Goal: Task Accomplishment & Management: Use online tool/utility

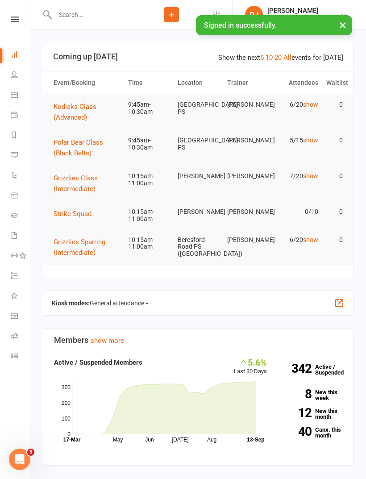
click at [17, 354] on icon at bounding box center [14, 355] width 7 height 7
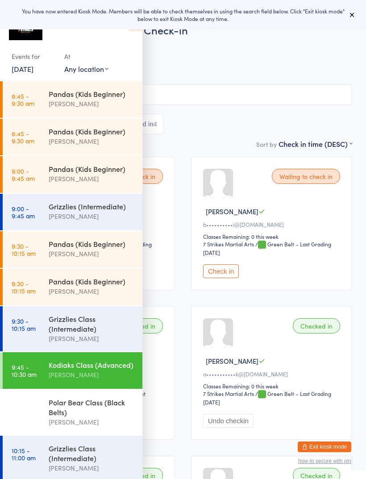
click at [96, 71] on select "Any location Wentworthville Community Centre Glendenning PS Kings Langley PS Be…" at bounding box center [86, 69] width 44 height 10
select select "1"
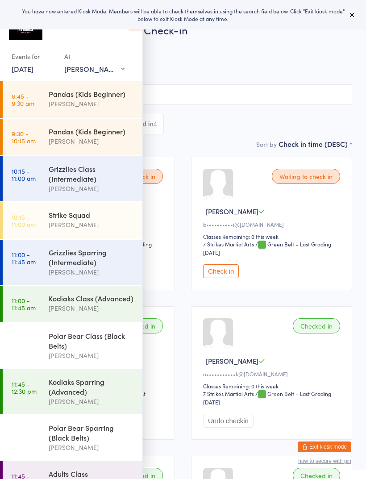
click at [94, 136] on div "Pandas (Kids Beginner)" at bounding box center [92, 131] width 86 height 10
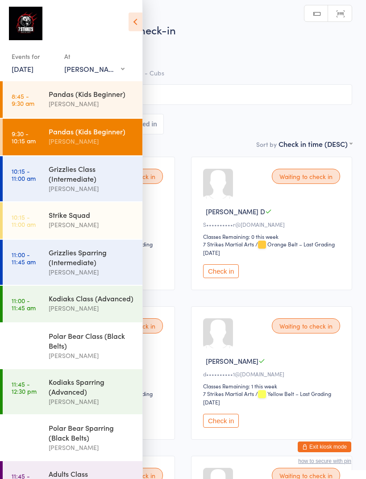
click at [135, 24] on icon at bounding box center [136, 22] width 14 height 19
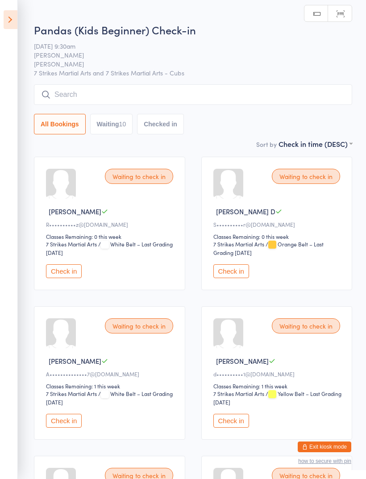
click at [59, 278] on button "Check in" at bounding box center [64, 271] width 36 height 14
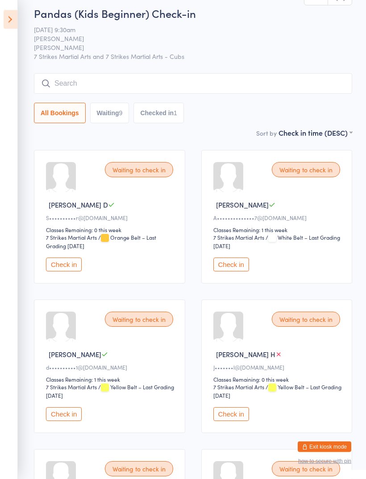
scroll to position [7, 0]
click at [62, 272] on button "Check in" at bounding box center [64, 265] width 36 height 14
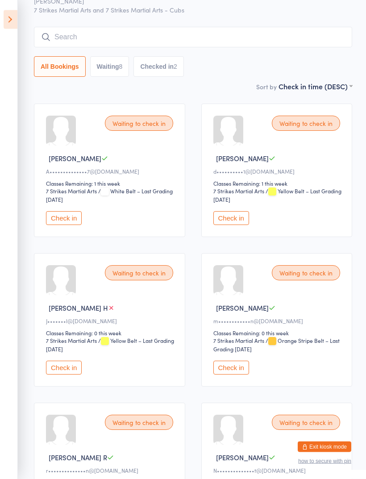
scroll to position [53, 0]
click at [59, 375] on button "Check in" at bounding box center [64, 368] width 36 height 14
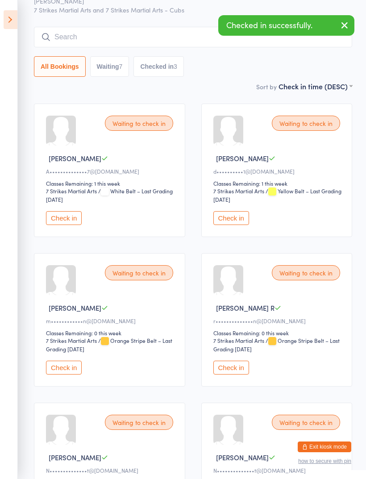
click at [61, 375] on button "Check in" at bounding box center [64, 368] width 36 height 14
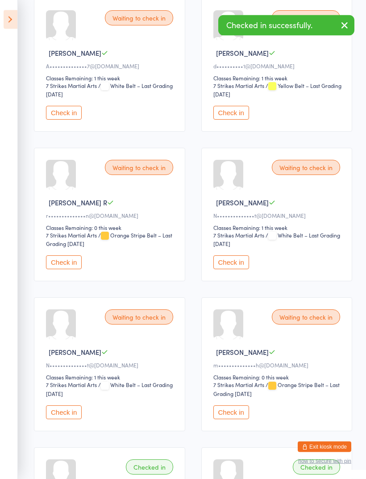
scroll to position [159, 0]
click at [57, 419] on button "Check in" at bounding box center [64, 412] width 36 height 14
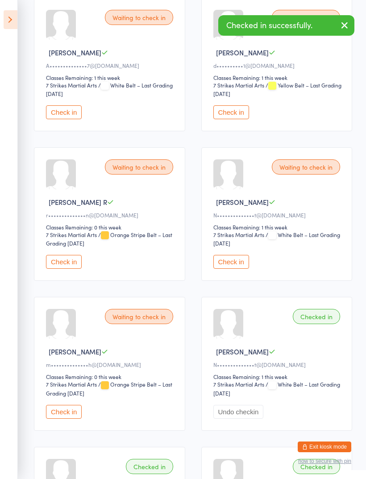
click at [239, 268] on button "Check in" at bounding box center [231, 262] width 36 height 14
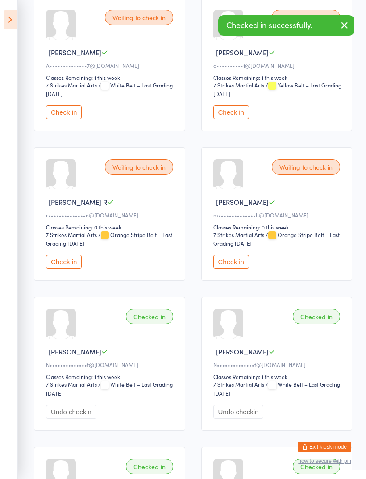
click at [241, 269] on button "Check in" at bounding box center [231, 262] width 36 height 14
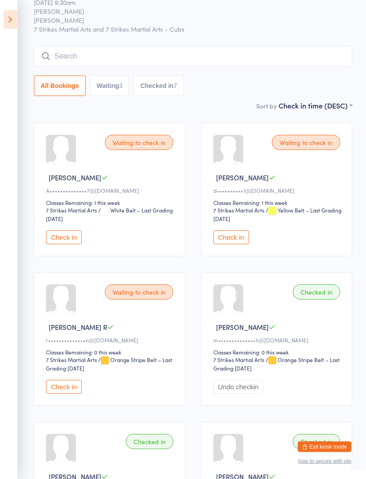
scroll to position [0, 0]
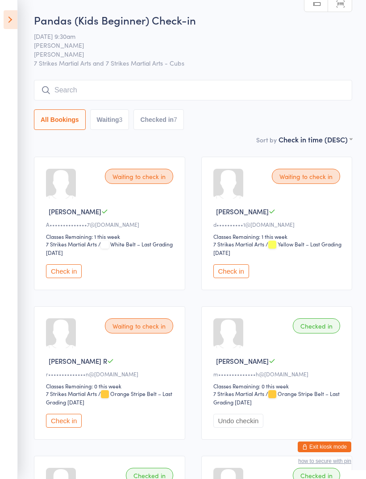
click at [14, 21] on icon at bounding box center [11, 19] width 14 height 19
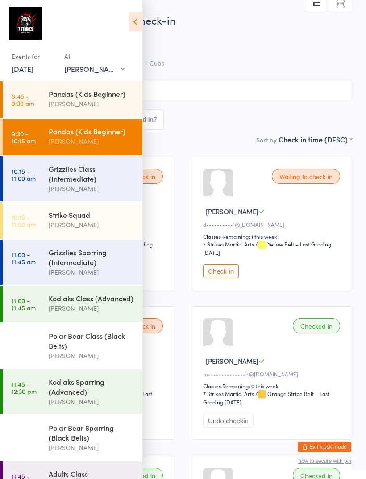
click at [93, 180] on div "Grizzlies Class (Intermediate)" at bounding box center [92, 174] width 86 height 20
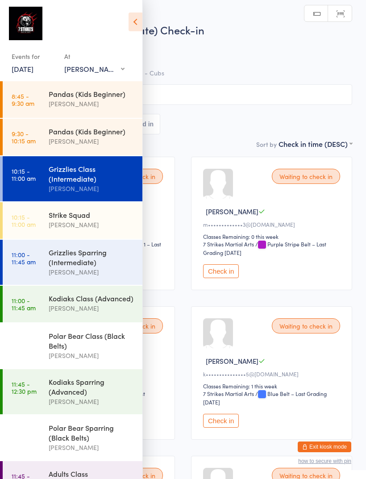
click at [142, 26] on icon at bounding box center [136, 22] width 14 height 19
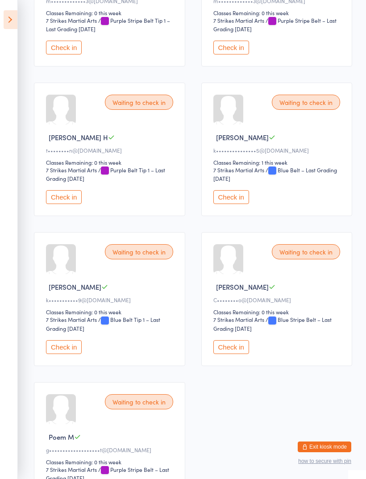
scroll to position [225, 0]
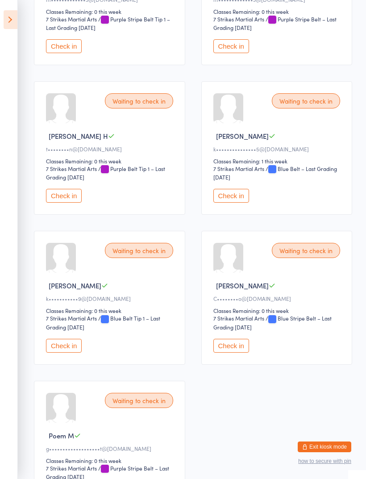
click at [62, 192] on div "Waiting to check in Faraaz H t••••••••n@gmail.com Classes Remaining: 0 this wee…" at bounding box center [109, 148] width 151 height 134
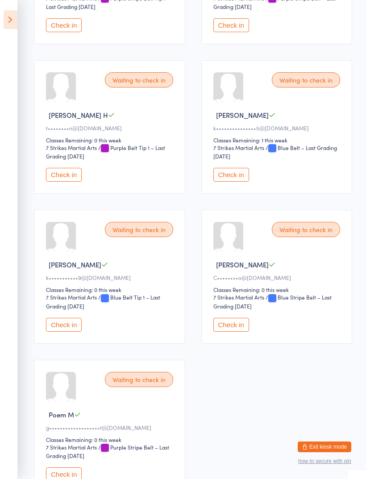
scroll to position [246, 0]
click at [69, 182] on button "Check in" at bounding box center [64, 175] width 36 height 14
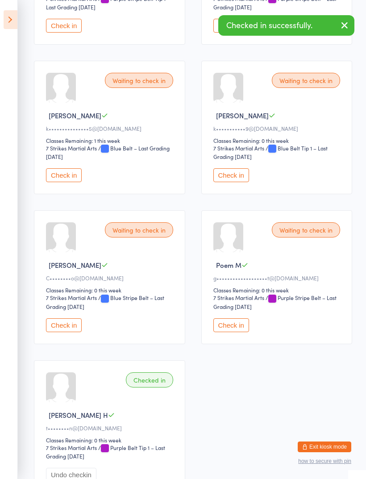
click at [72, 332] on button "Check in" at bounding box center [64, 325] width 36 height 14
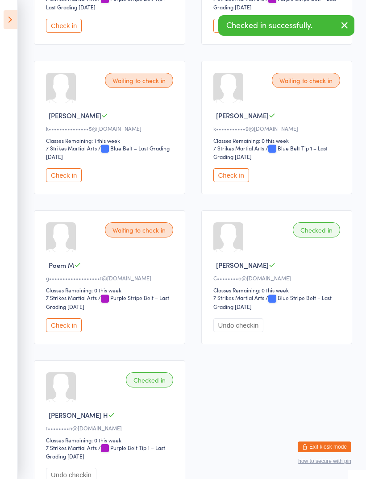
click at [65, 332] on button "Check in" at bounding box center [64, 325] width 36 height 14
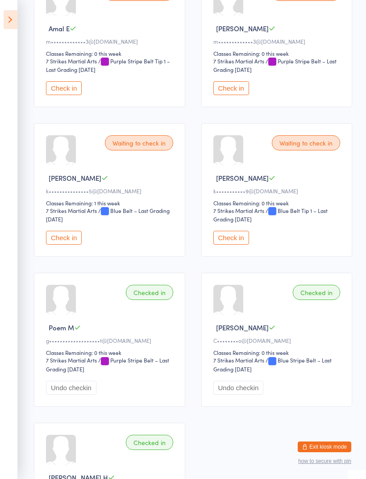
scroll to position [183, 0]
click at [69, 242] on button "Check in" at bounding box center [64, 238] width 36 height 14
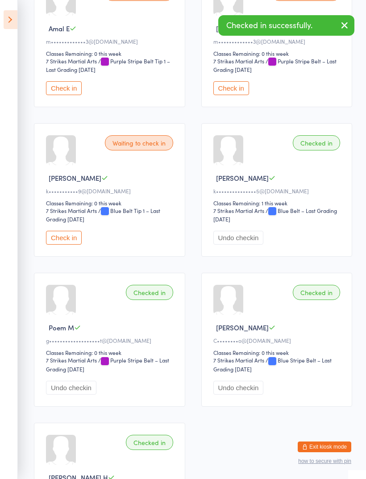
click at [75, 245] on button "Check in" at bounding box center [64, 238] width 36 height 14
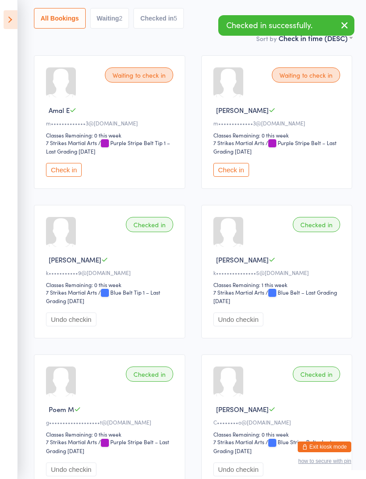
scroll to position [0, 0]
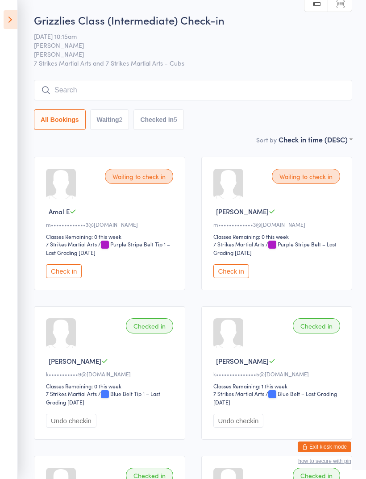
click at [7, 24] on icon at bounding box center [11, 19] width 14 height 19
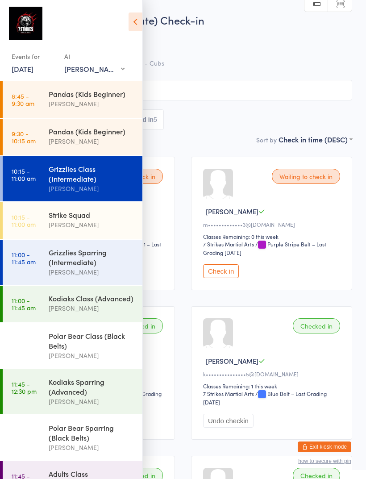
click at [69, 303] on div "Kodiaks Class (Advanced)" at bounding box center [92, 298] width 86 height 10
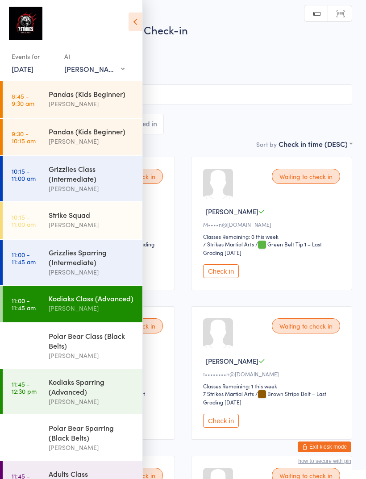
click at [135, 13] on icon at bounding box center [136, 22] width 14 height 19
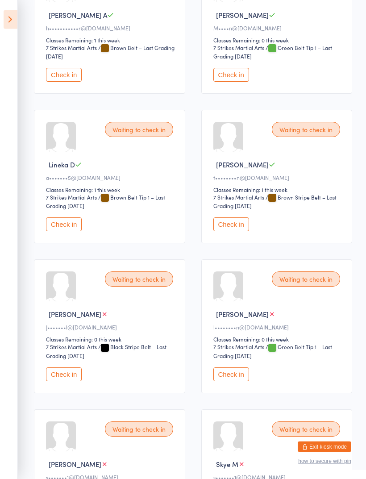
click at [59, 232] on button "Check in" at bounding box center [64, 225] width 36 height 14
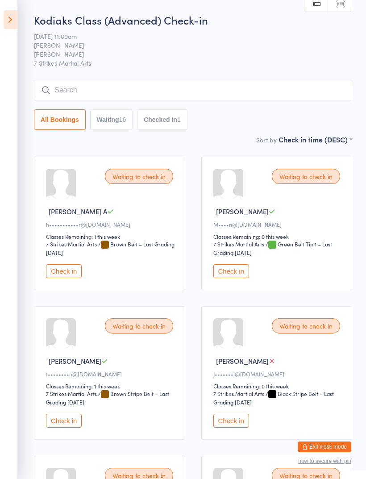
click at [251, 90] on input "search" at bounding box center [193, 90] width 318 height 21
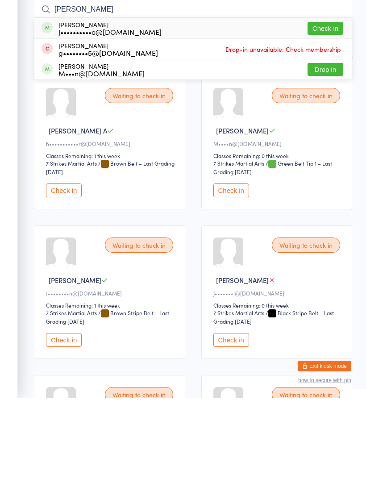
type input "Hunt"
click at [327, 103] on button "Check in" at bounding box center [326, 109] width 36 height 13
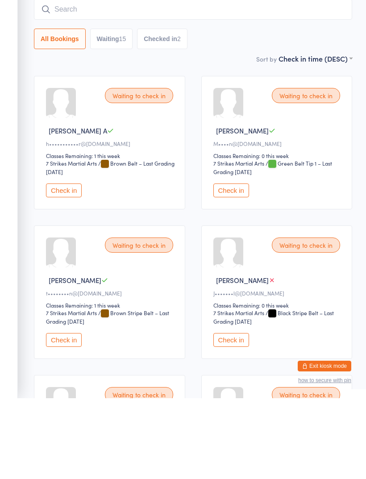
scroll to position [81, 0]
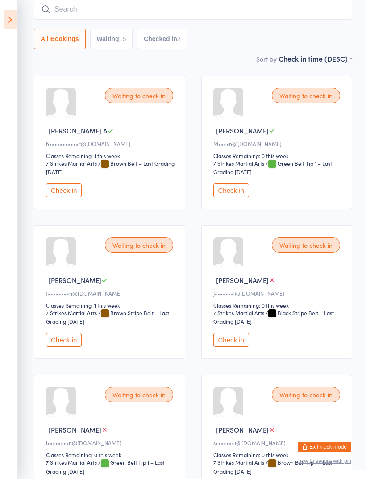
click at [75, 12] on input "search" at bounding box center [193, 9] width 318 height 21
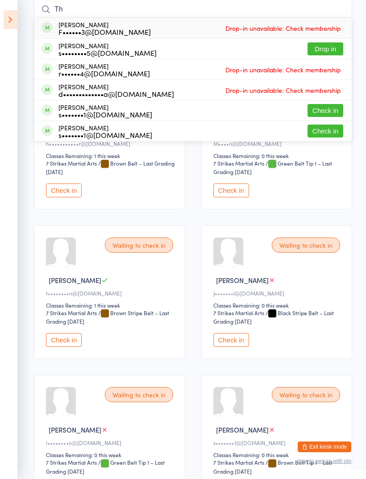
type input "T"
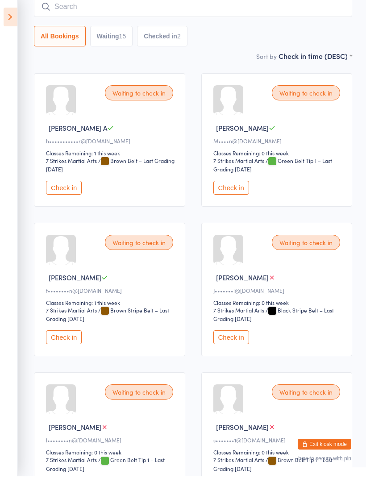
scroll to position [80, 0]
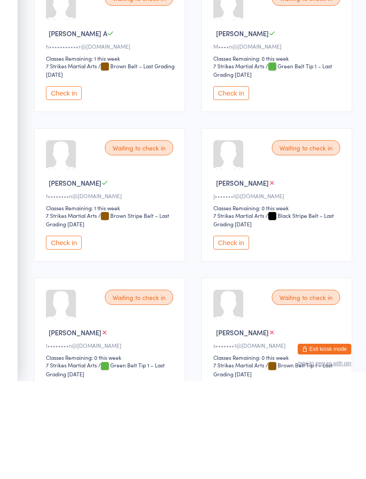
click at [71, 334] on button "Check in" at bounding box center [64, 341] width 36 height 14
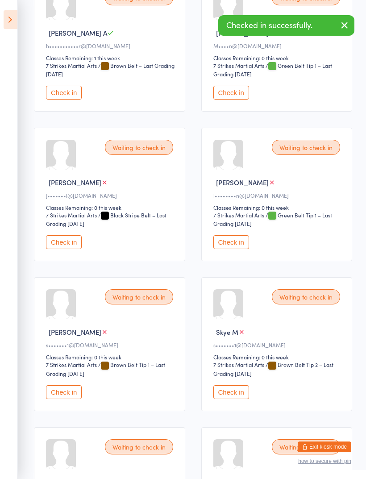
click at [241, 249] on button "Check in" at bounding box center [231, 242] width 36 height 14
click at [74, 249] on button "Check in" at bounding box center [64, 242] width 36 height 14
click at [71, 249] on button "Check in" at bounding box center [64, 242] width 36 height 14
click at [78, 249] on button "Check in" at bounding box center [64, 242] width 36 height 14
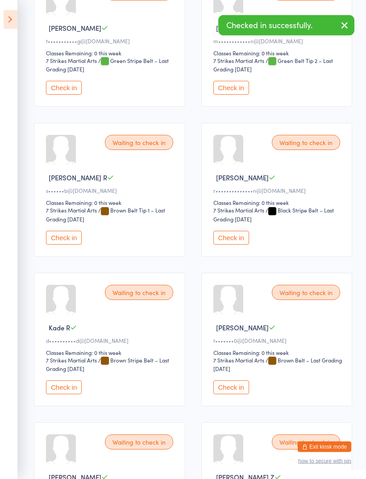
scroll to position [334, 0]
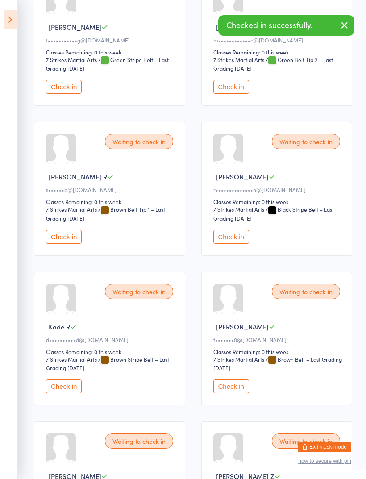
click at [74, 244] on button "Check in" at bounding box center [64, 237] width 36 height 14
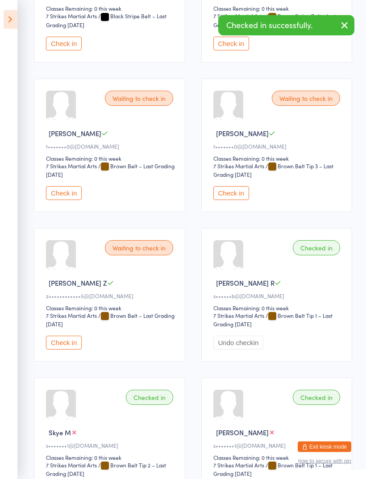
scroll to position [528, 0]
click at [73, 349] on button "Check in" at bounding box center [64, 342] width 36 height 14
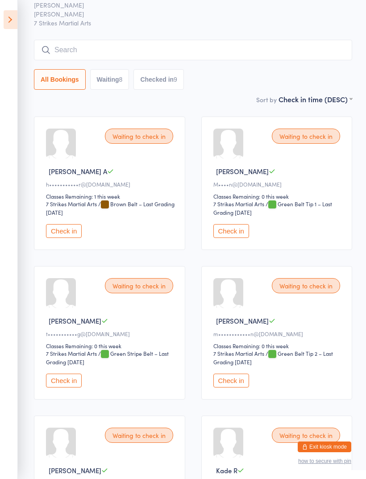
scroll to position [0, 0]
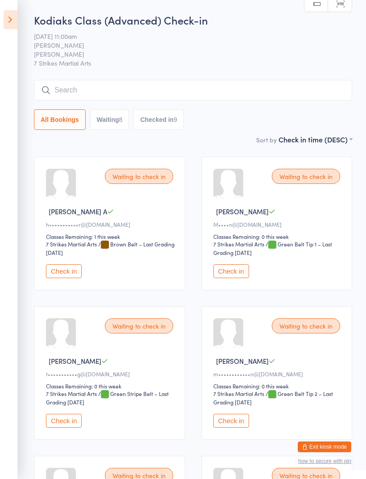
click at [13, 20] on icon at bounding box center [11, 19] width 14 height 19
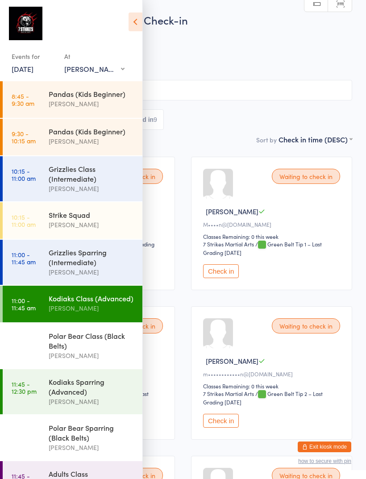
click at [102, 351] on div "Polar Bear Class (Black Belts)" at bounding box center [92, 341] width 86 height 20
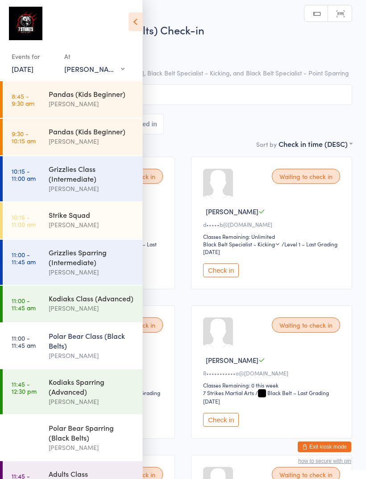
click at [137, 25] on icon at bounding box center [136, 22] width 14 height 19
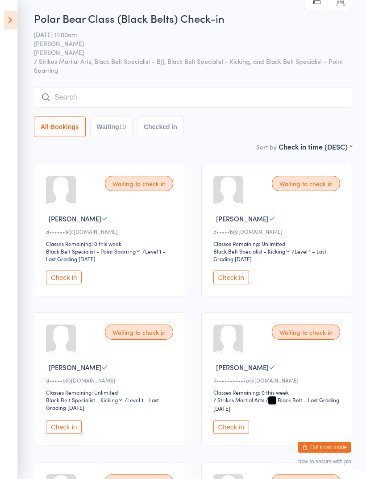
scroll to position [2, 0]
click at [68, 279] on button "Check in" at bounding box center [64, 278] width 36 height 14
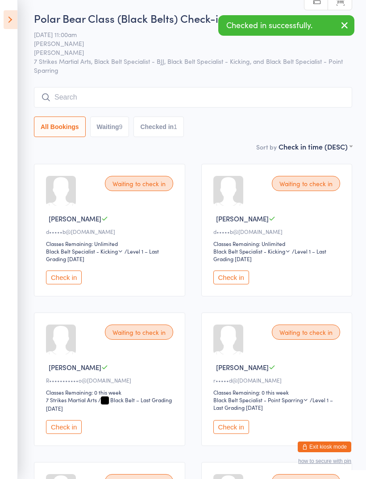
click at [71, 284] on button "Check in" at bounding box center [64, 278] width 36 height 14
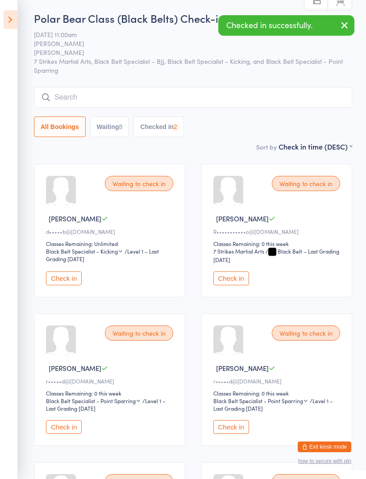
click at [77, 285] on button "Check in" at bounding box center [64, 279] width 36 height 14
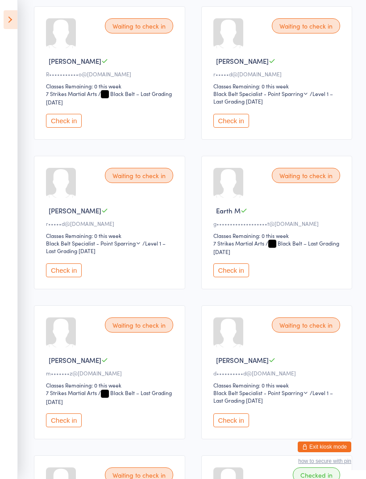
scroll to position [162, 0]
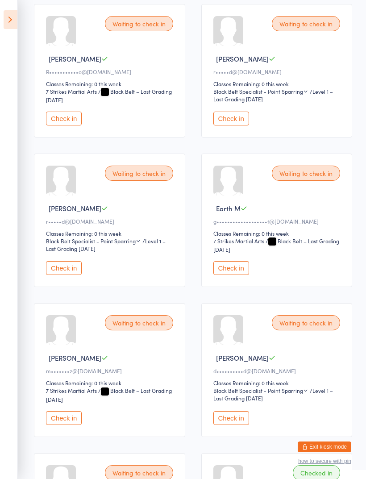
click at [236, 275] on button "Check in" at bounding box center [231, 268] width 36 height 14
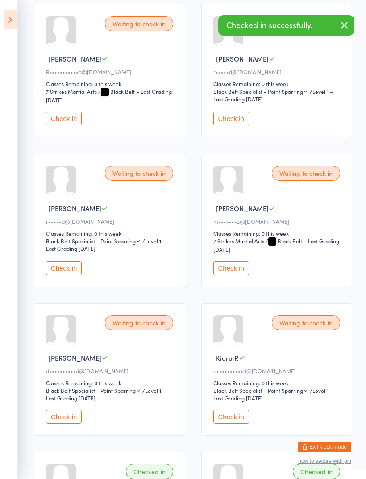
click at [72, 122] on button "Check in" at bounding box center [64, 119] width 36 height 14
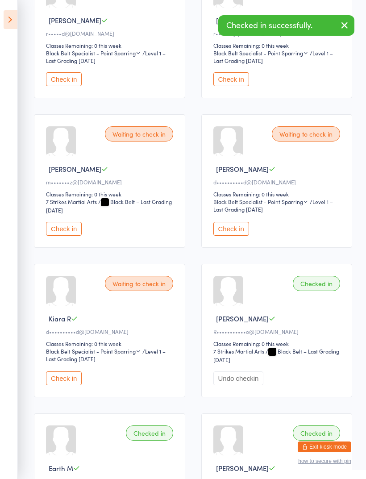
scroll to position [201, 0]
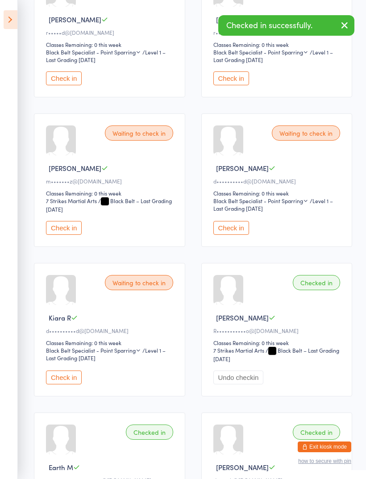
click at [237, 235] on button "Check in" at bounding box center [231, 228] width 36 height 14
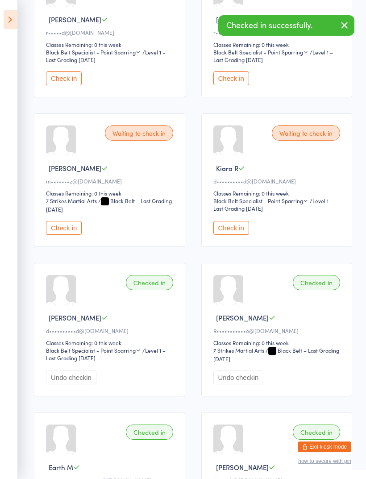
click at [243, 235] on button "Check in" at bounding box center [231, 228] width 36 height 14
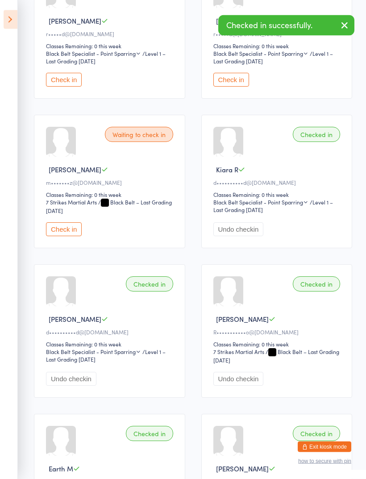
click at [14, 20] on icon at bounding box center [11, 19] width 14 height 19
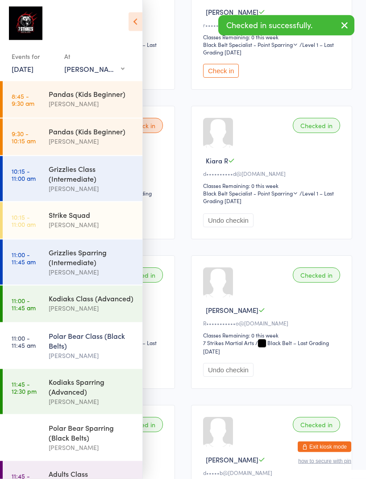
scroll to position [200, 0]
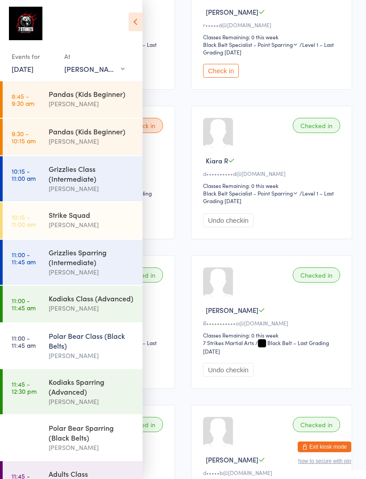
click at [101, 308] on div "[PERSON_NAME]" at bounding box center [92, 308] width 86 height 10
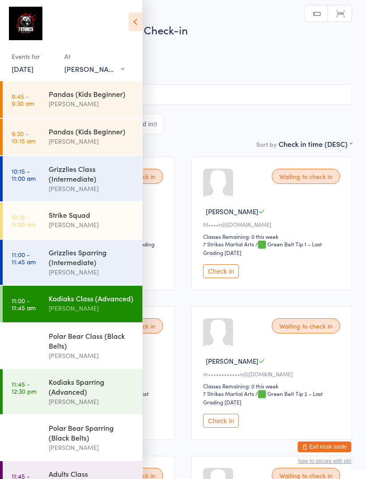
click at [139, 25] on icon at bounding box center [136, 22] width 14 height 19
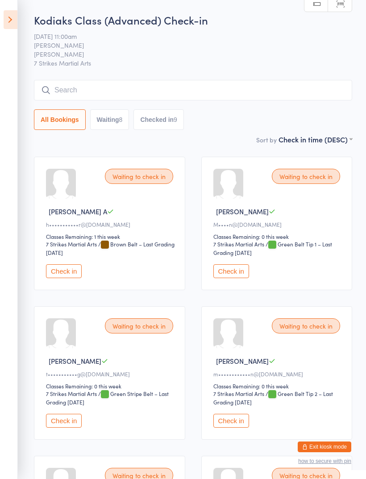
click at [10, 18] on icon at bounding box center [11, 19] width 14 height 19
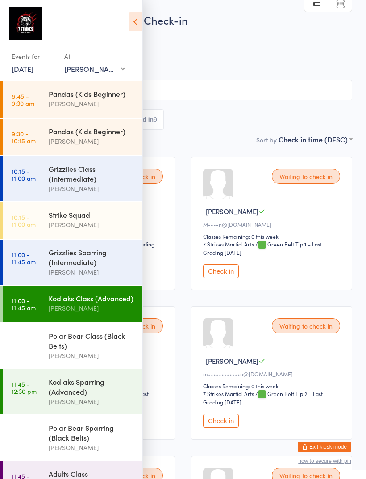
click at [10, 12] on img at bounding box center [25, 23] width 33 height 33
click at [62, 267] on div "Grizzlies Sparring (Intermediate)" at bounding box center [92, 257] width 86 height 20
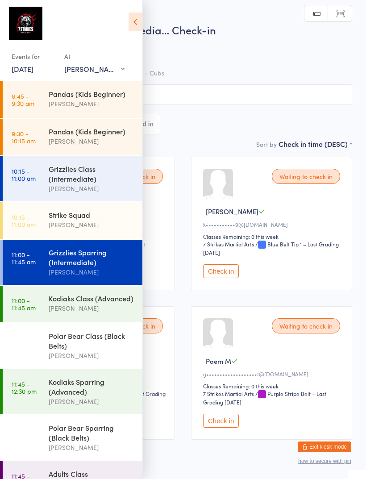
click at [132, 24] on icon at bounding box center [136, 22] width 14 height 19
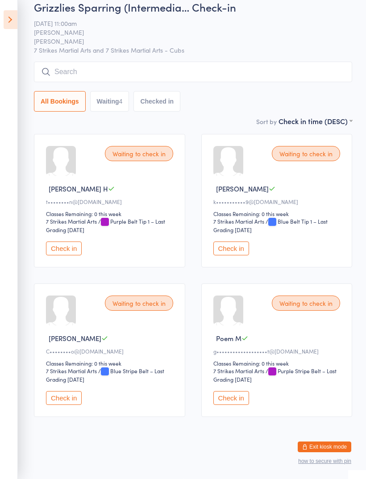
scroll to position [28, 0]
click at [239, 247] on button "Check in" at bounding box center [231, 249] width 36 height 14
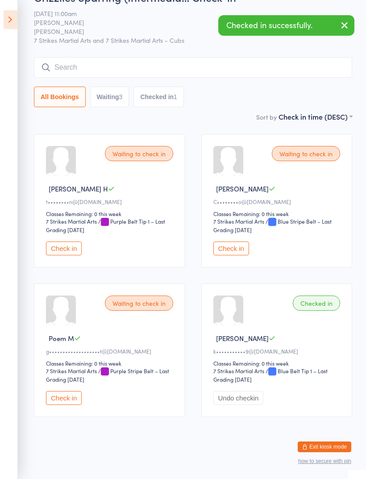
click at [54, 400] on button "Check in" at bounding box center [64, 398] width 36 height 14
click at [239, 247] on button "Check in" at bounding box center [231, 249] width 36 height 14
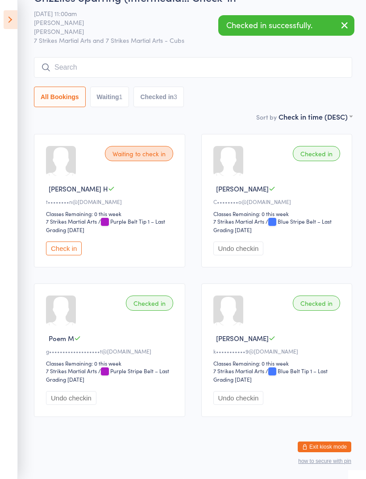
click at [10, 18] on icon at bounding box center [11, 19] width 14 height 19
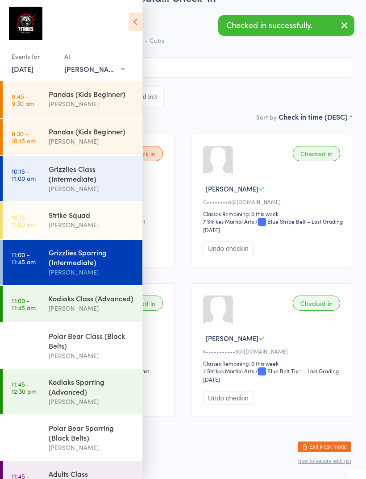
click at [54, 312] on div "[PERSON_NAME]" at bounding box center [92, 308] width 86 height 10
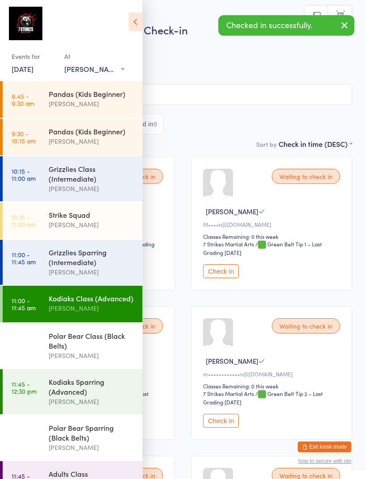
click at [134, 21] on icon at bounding box center [136, 22] width 14 height 19
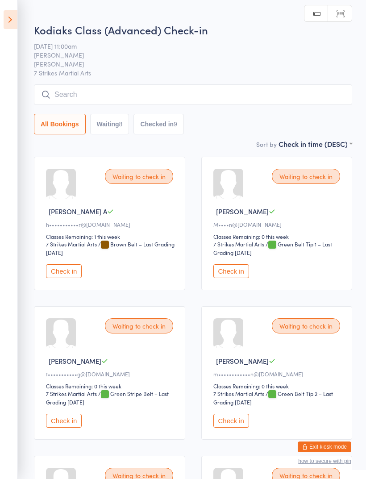
click at [63, 278] on button "Check in" at bounding box center [64, 271] width 36 height 14
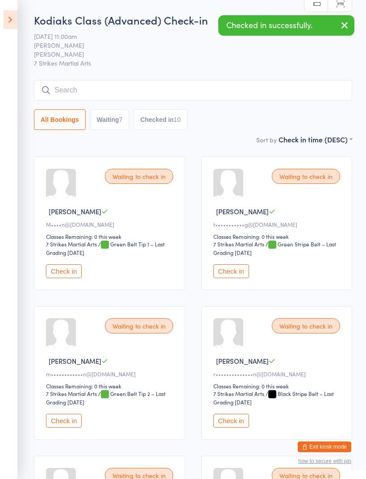
click at [57, 267] on div "Waiting to check in Chloe D M••••n@marlondecruz.com Classes Remaining: 0 this w…" at bounding box center [109, 224] width 151 height 134
click at [60, 276] on button "Check in" at bounding box center [64, 271] width 36 height 14
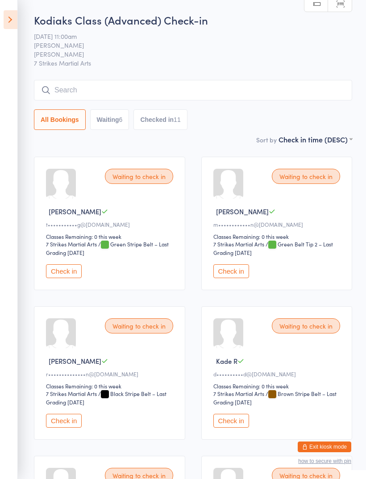
click at [241, 276] on button "Check in" at bounding box center [231, 271] width 36 height 14
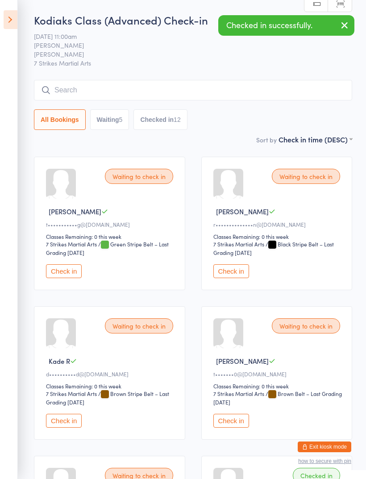
click at [71, 427] on button "Check in" at bounding box center [64, 421] width 36 height 14
click at [75, 425] on button "Check in" at bounding box center [64, 421] width 36 height 14
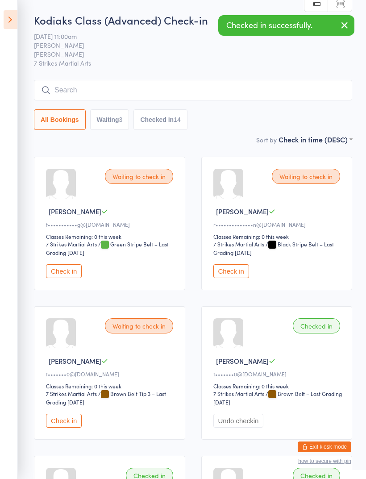
click at [81, 426] on button "Check in" at bounding box center [64, 421] width 36 height 14
click at [6, 16] on icon at bounding box center [11, 19] width 14 height 19
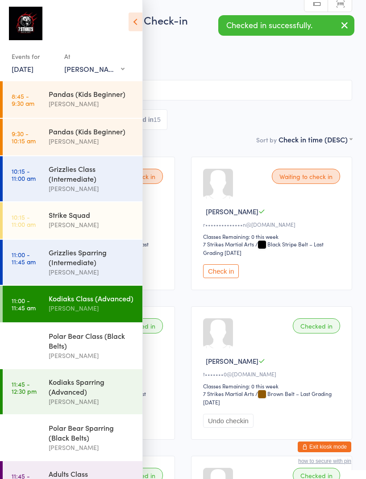
click at [103, 349] on div "Polar Bear Class (Black Belts)" at bounding box center [92, 341] width 86 height 20
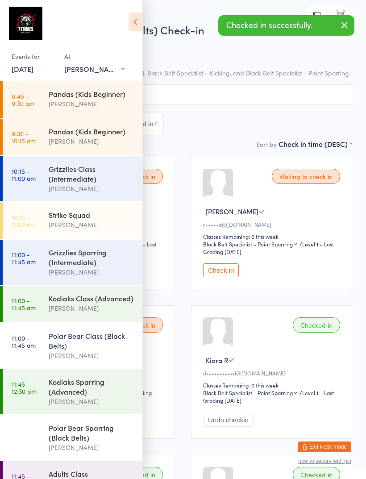
click at [140, 28] on icon at bounding box center [136, 22] width 14 height 19
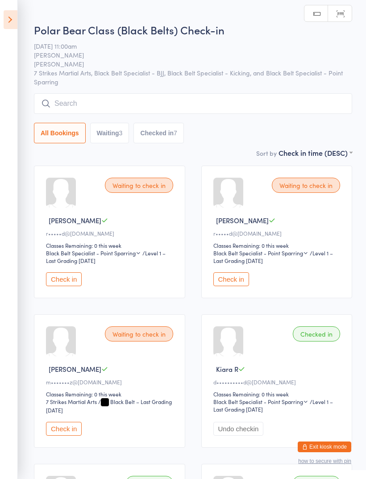
click at [78, 284] on button "Check in" at bounding box center [64, 279] width 36 height 14
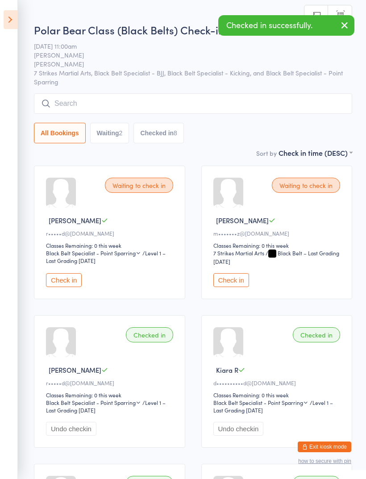
click at [74, 278] on button "Check in" at bounding box center [64, 280] width 36 height 14
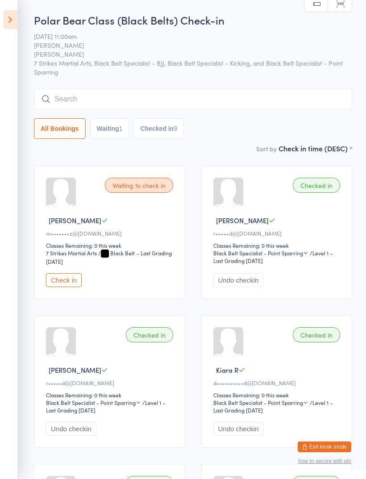
click at [17, 15] on icon at bounding box center [11, 19] width 14 height 19
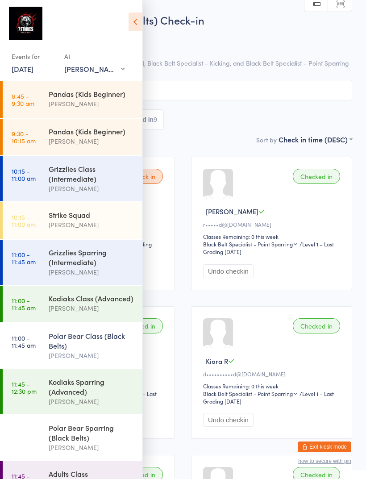
click at [111, 312] on div "[PERSON_NAME]" at bounding box center [92, 308] width 86 height 10
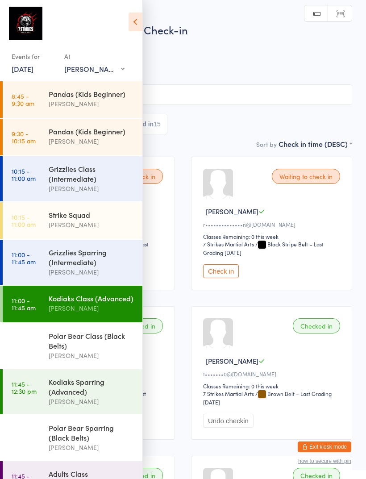
click at [138, 25] on icon at bounding box center [136, 22] width 14 height 19
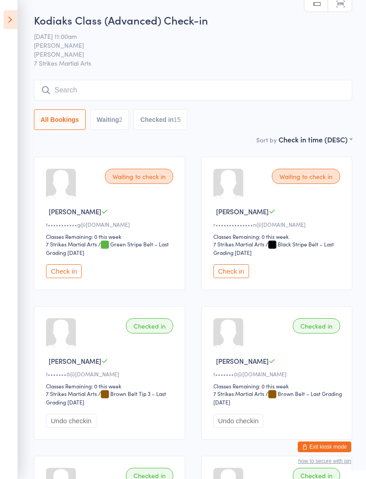
click at [11, 19] on icon at bounding box center [11, 19] width 14 height 19
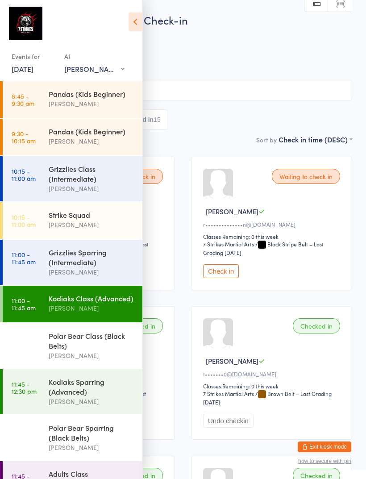
click at [105, 346] on div "Polar Bear Class (Black Belts)" at bounding box center [92, 341] width 86 height 20
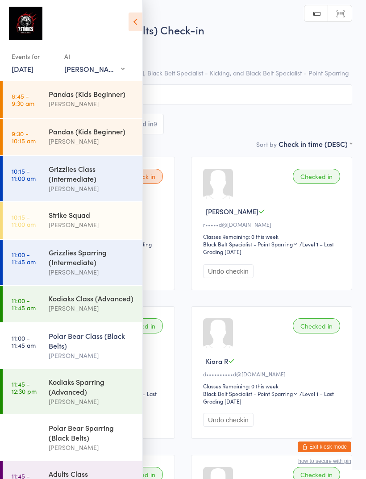
click at [137, 22] on icon at bounding box center [136, 22] width 14 height 19
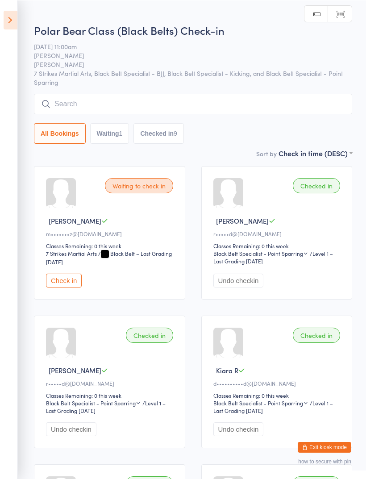
click at [173, 103] on input "search" at bounding box center [193, 103] width 318 height 21
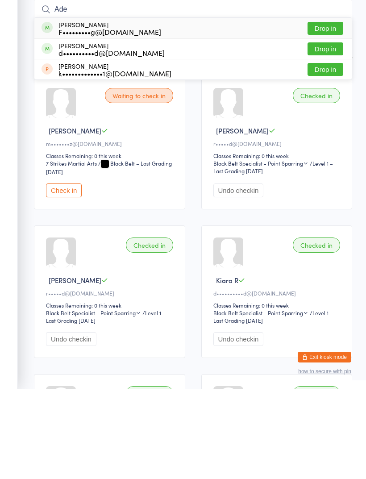
type input "Ade"
click at [327, 112] on button "Drop in" at bounding box center [326, 118] width 36 height 13
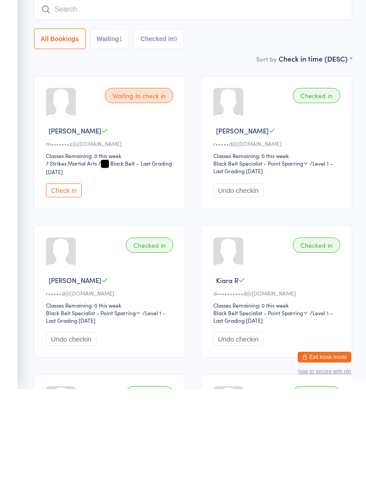
scroll to position [90, 0]
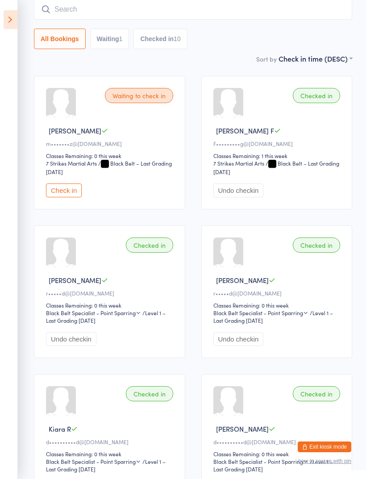
click at [16, 21] on icon at bounding box center [11, 19] width 14 height 19
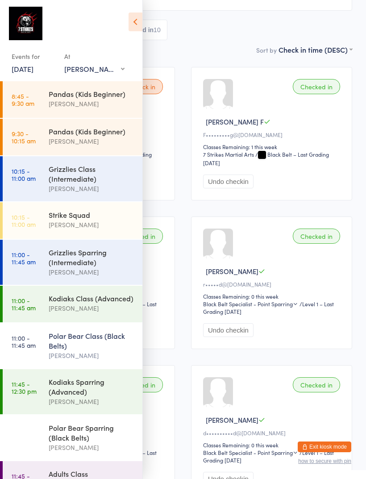
click at [116, 303] on div "Kodiaks Class (Advanced)" at bounding box center [92, 298] width 86 height 10
